Goal: Task Accomplishment & Management: Manage account settings

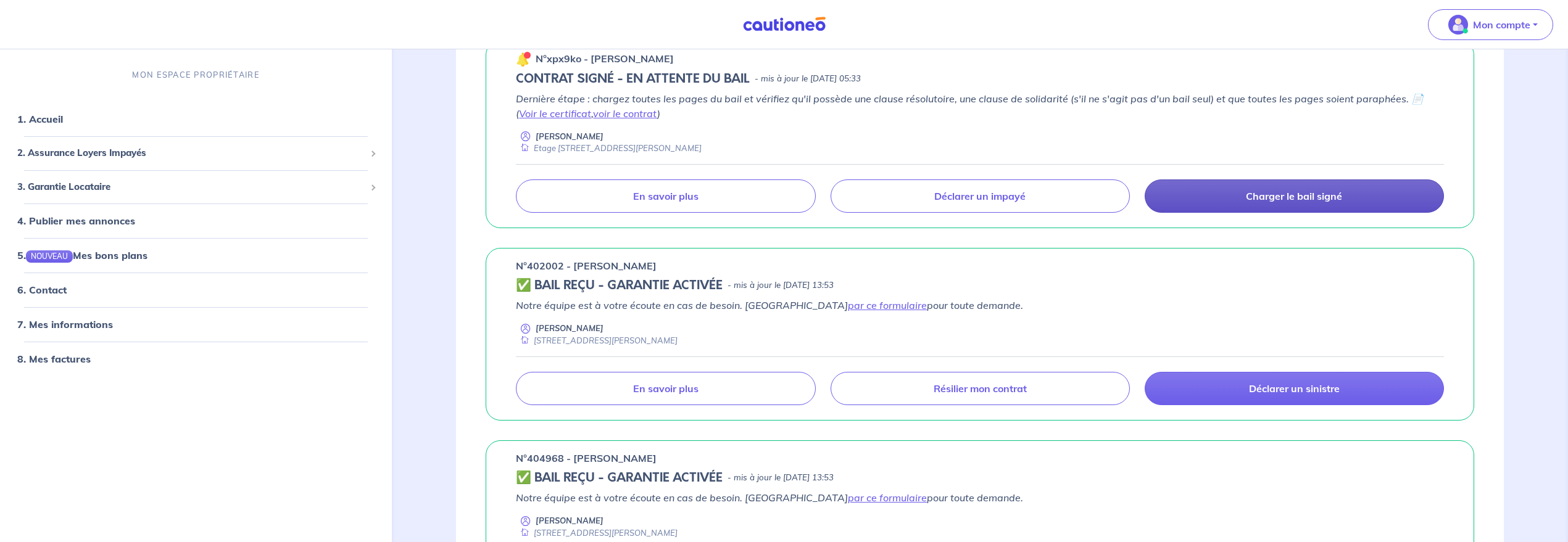
scroll to position [154, 0]
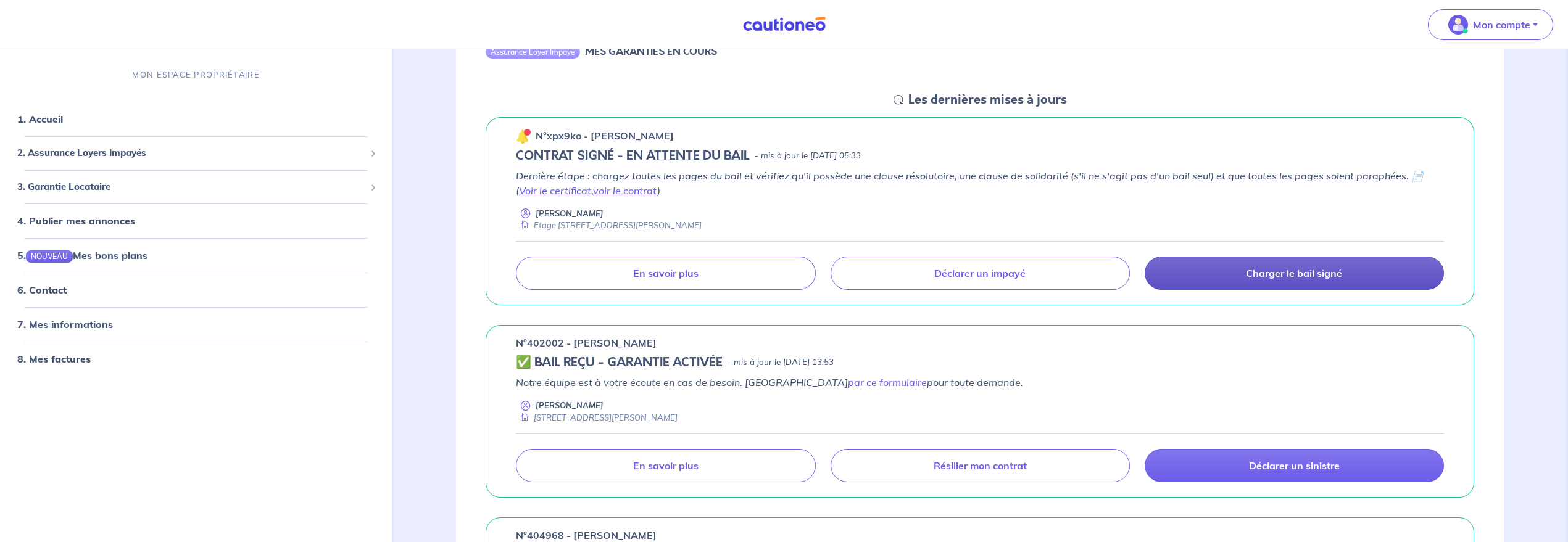
click at [1236, 276] on link "Charger le bail signé" at bounding box center [1294, 273] width 300 height 33
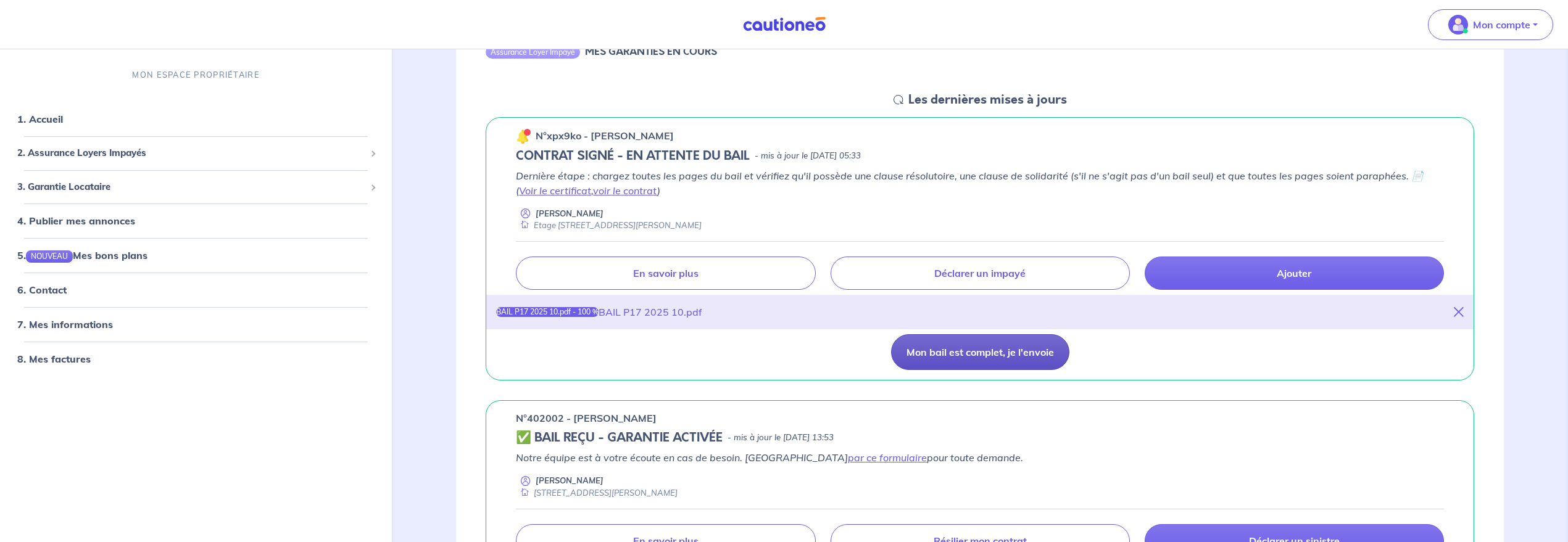
click at [1008, 357] on button "Mon bail est complet, je l'envoie" at bounding box center [980, 352] width 179 height 36
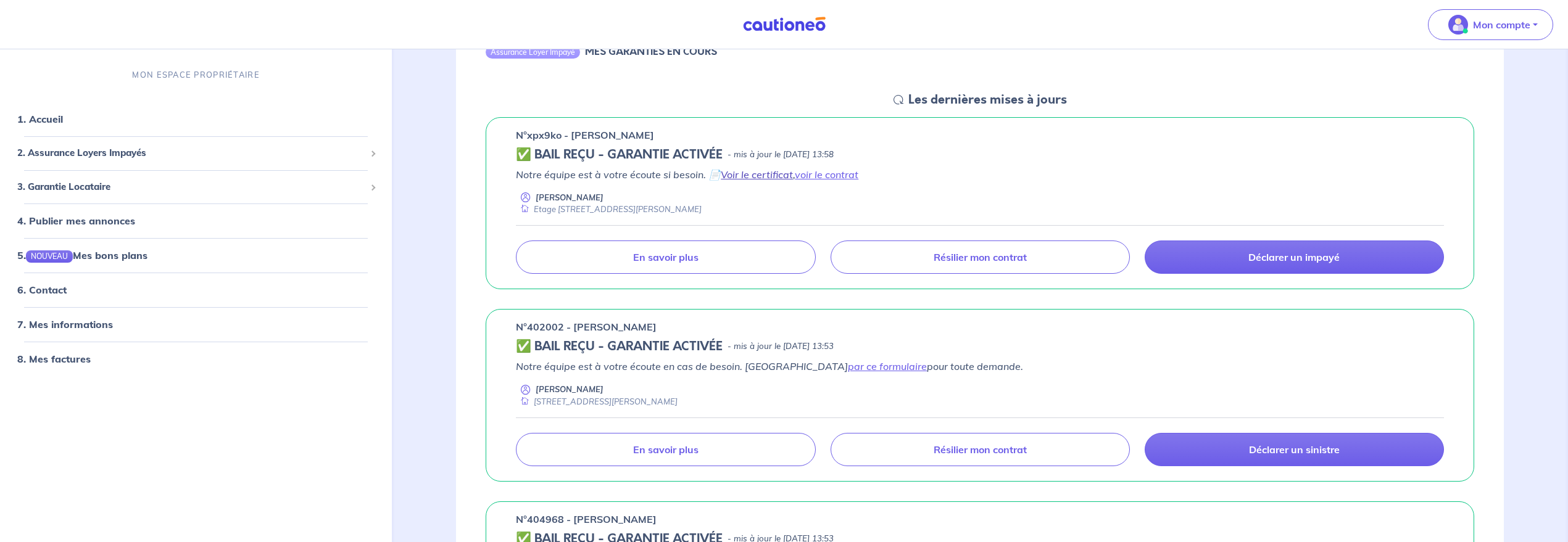
click at [783, 175] on link "Voir le certificat" at bounding box center [756, 175] width 72 height 13
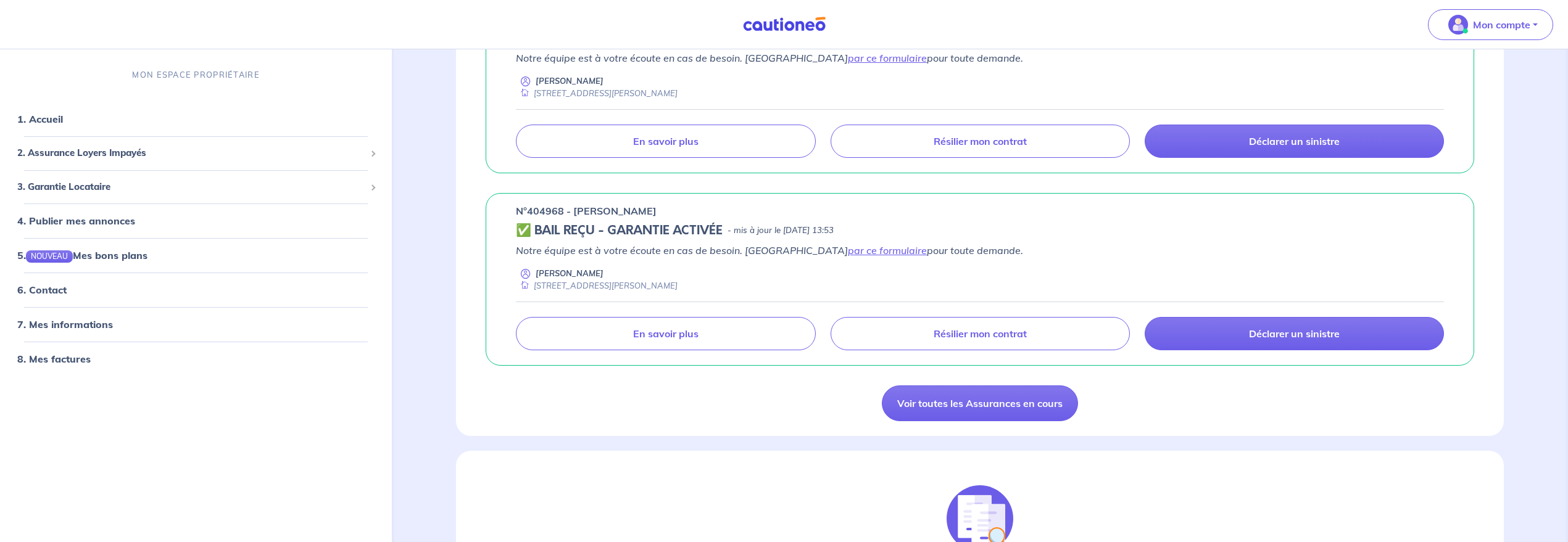
scroll to position [385, 0]
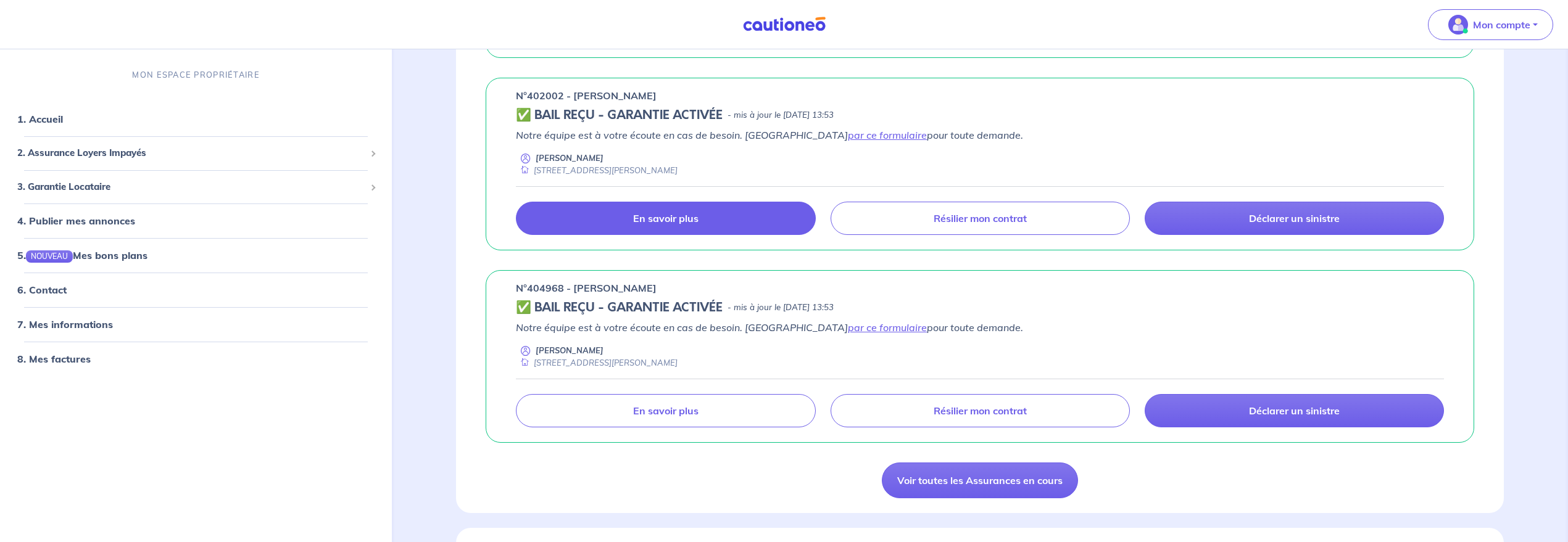
click at [673, 222] on p "En savoir plus" at bounding box center [666, 219] width 65 height 13
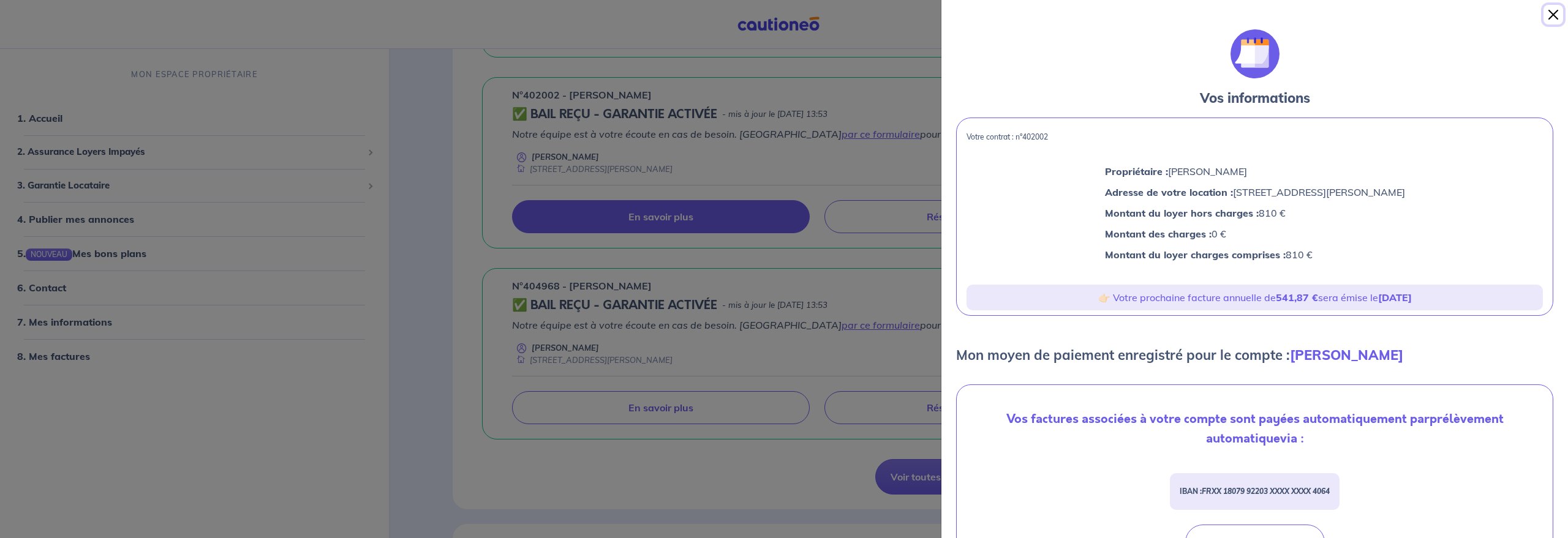
drag, startPoint x: 1557, startPoint y: 11, endPoint x: 1169, endPoint y: 158, distance: 414.9
click at [1169, 158] on div "Vos informations Votre contrat : n°402002 Propriétaire : [PERSON_NAME] Adresse …" at bounding box center [1254, 269] width 627 height 538
click at [1554, 11] on button "Close" at bounding box center [1554, 15] width 20 height 20
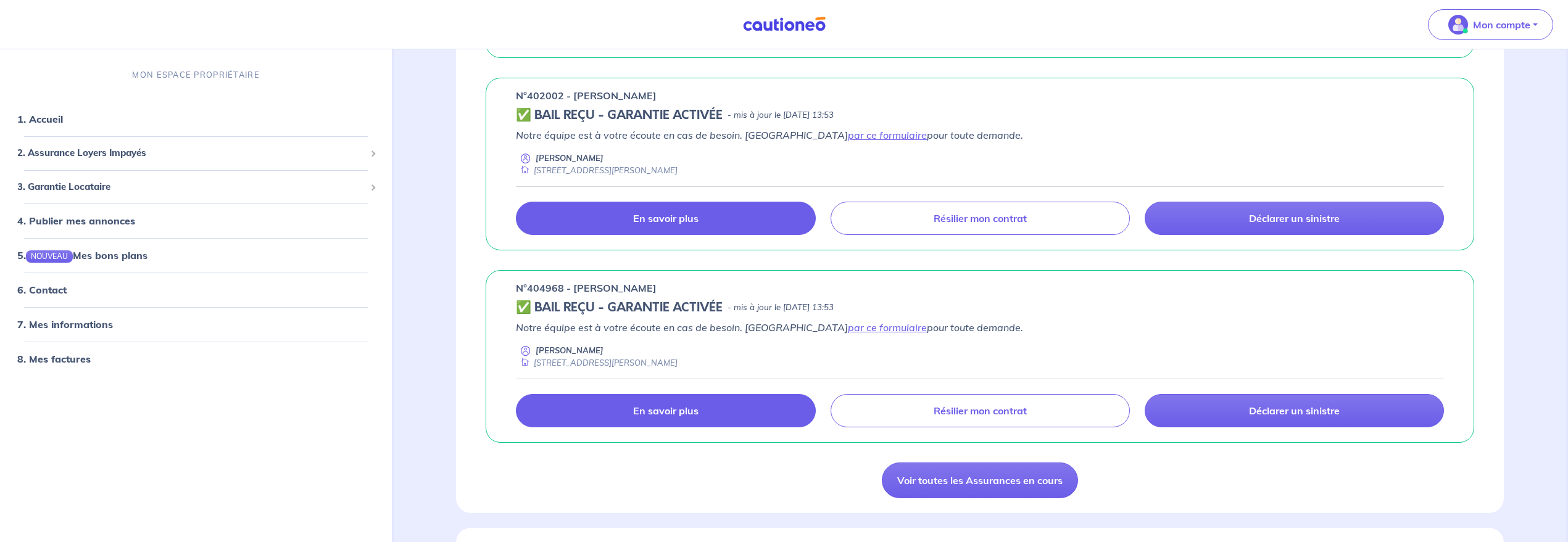
click at [696, 419] on link "En savoir plus" at bounding box center [666, 410] width 300 height 33
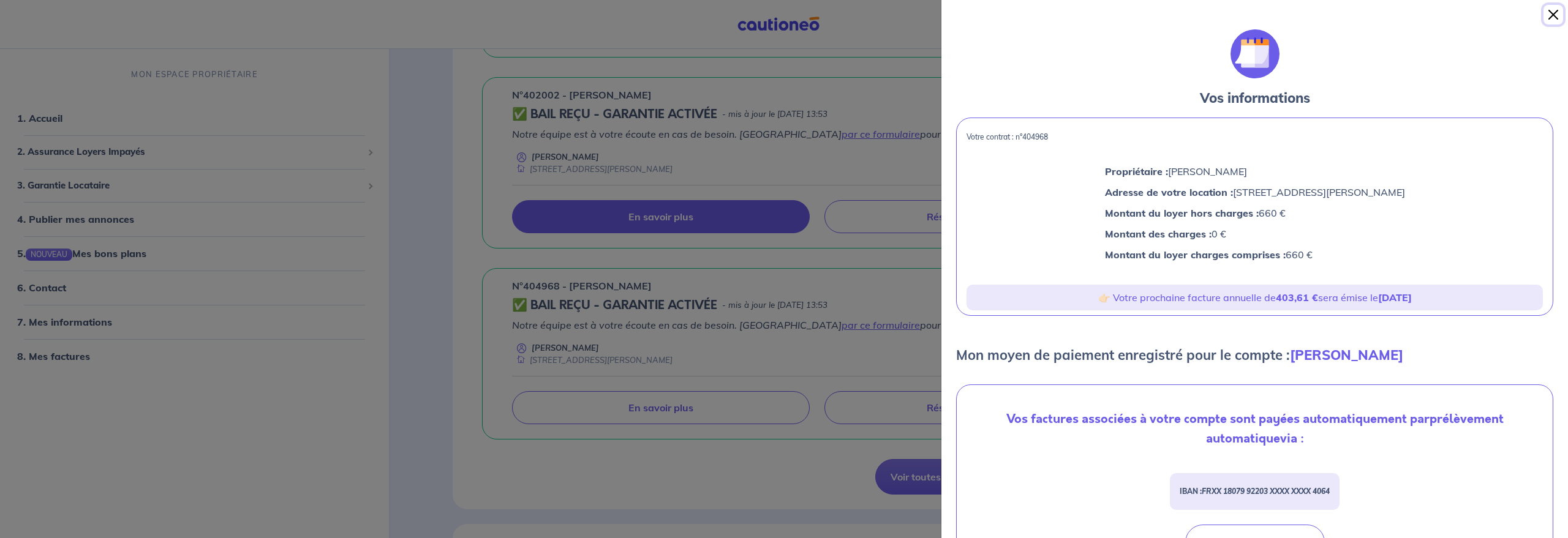
click at [1556, 15] on button "Close" at bounding box center [1554, 15] width 20 height 20
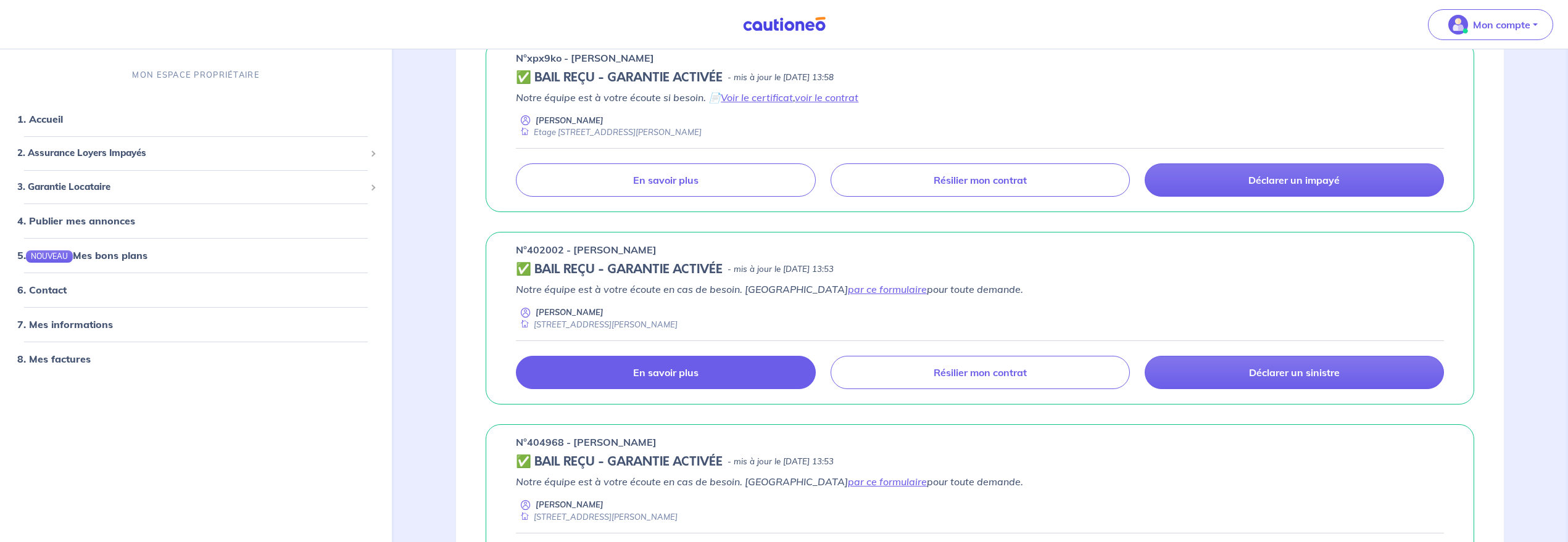
scroll to position [77, 0]
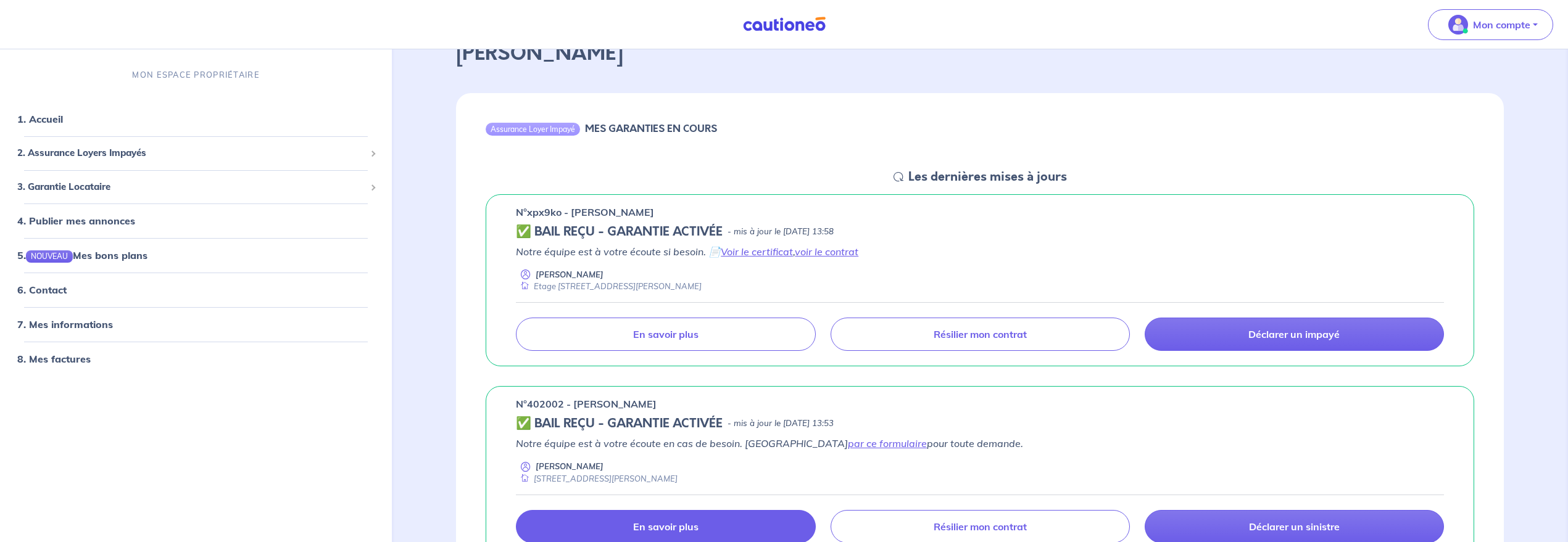
drag, startPoint x: 690, startPoint y: 202, endPoint x: 508, endPoint y: 211, distance: 182.2
click at [508, 211] on div "n°xpx9ko - [PERSON_NAME] ✅ BAIL REÇU - GARANTIE ACTIVÉE - mis à jour le [DATE] …" at bounding box center [980, 281] width 988 height 173
copy p "n°xpx9ko - [PERSON_NAME]"
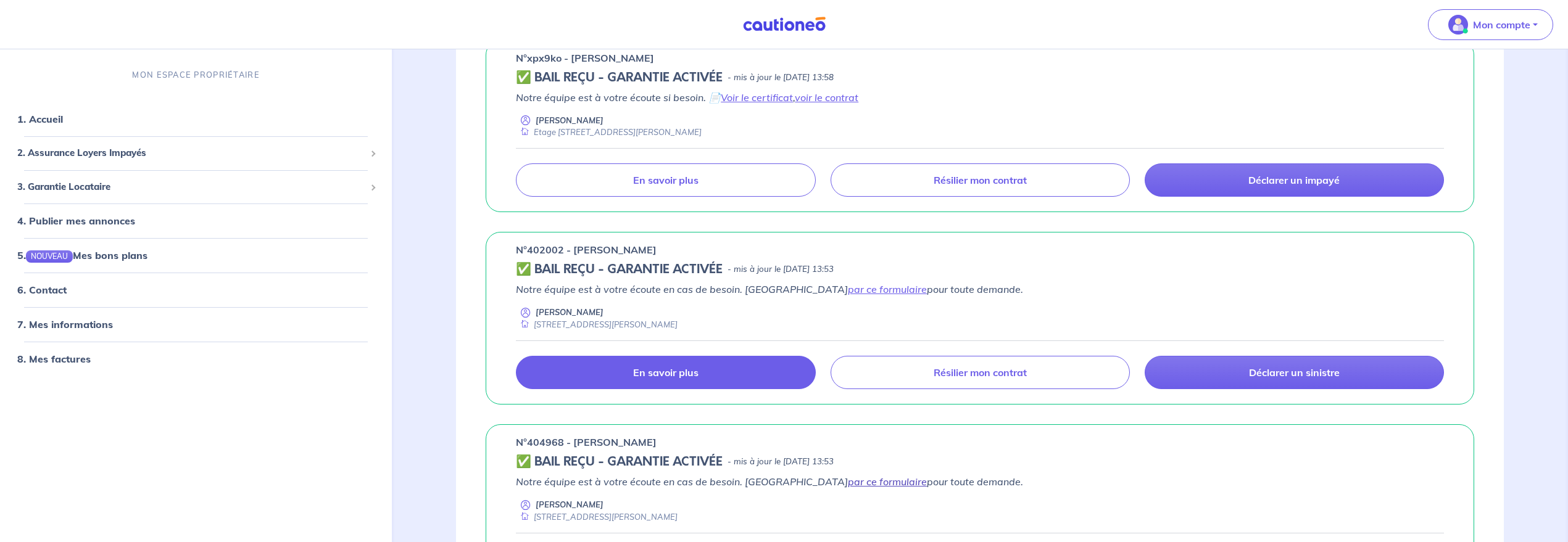
click at [848, 484] on link "par ce formulaire" at bounding box center [887, 482] width 79 height 13
drag, startPoint x: 677, startPoint y: 444, endPoint x: 501, endPoint y: 443, distance: 176.0
click at [501, 443] on div "n°404968 - [PERSON_NAME] REÇU - GARANTIE ACTIVÉE - mis à jour le [DATE] 13:53 N…" at bounding box center [980, 511] width 988 height 173
copy p "n°404968 - [PERSON_NAME]"
